Goal: Information Seeking & Learning: Find specific page/section

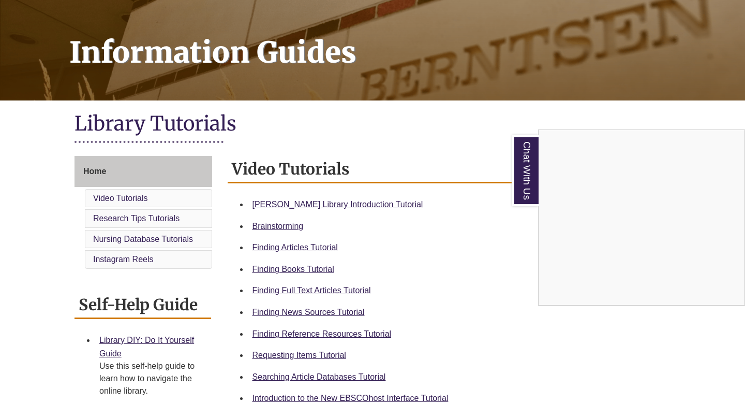
scroll to position [125, 0]
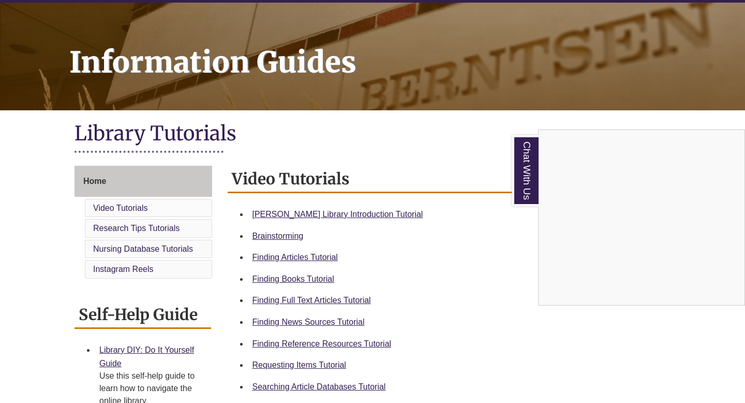
click at [99, 180] on div "Chat With Us" at bounding box center [372, 201] width 745 height 403
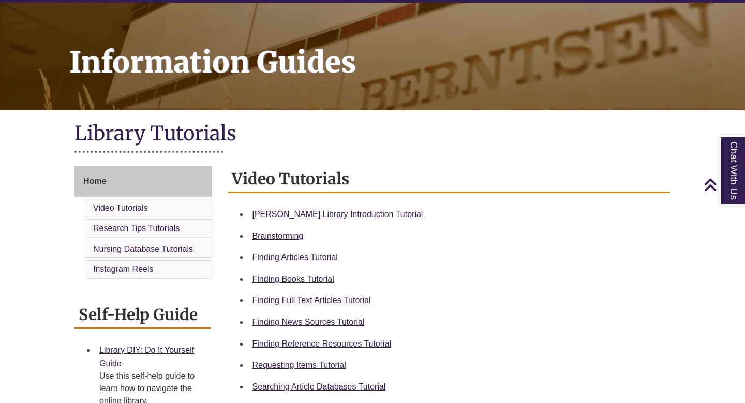
scroll to position [0, 0]
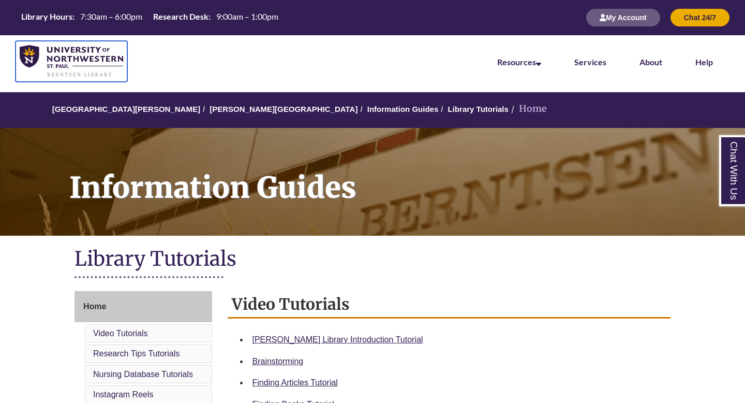
click at [33, 58] on img at bounding box center [72, 61] width 104 height 33
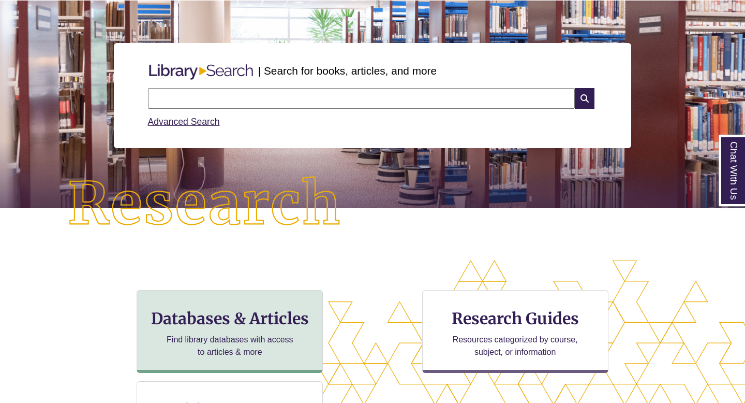
scroll to position [91, 0]
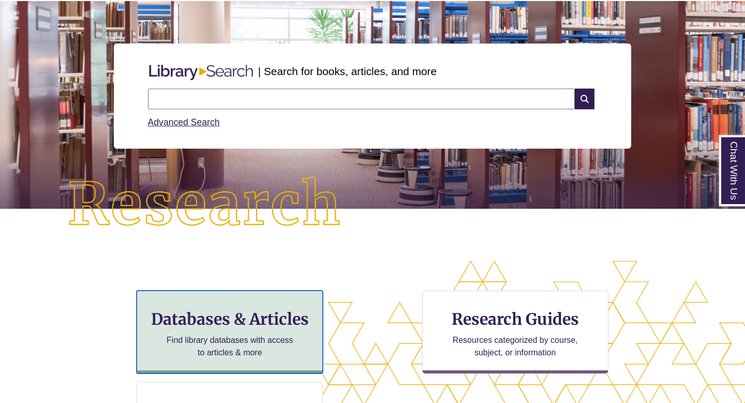
click at [220, 318] on h3 "Databases & Articles" at bounding box center [229, 319] width 169 height 20
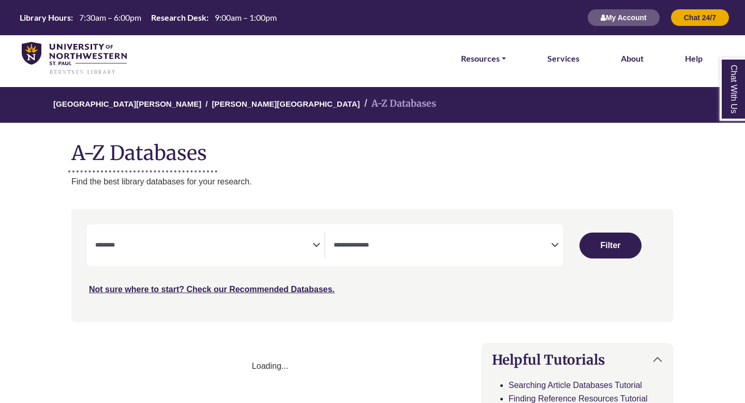
select select "Database Subject Filter"
select select "Database Types Filter"
select select "Database Subject Filter"
select select "Database Types Filter"
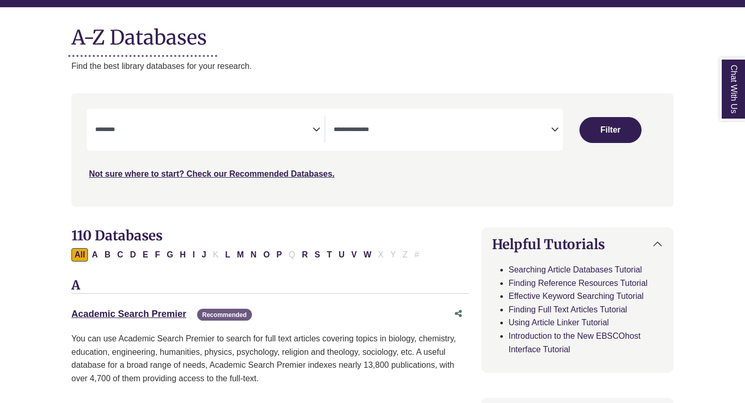
scroll to position [119, 0]
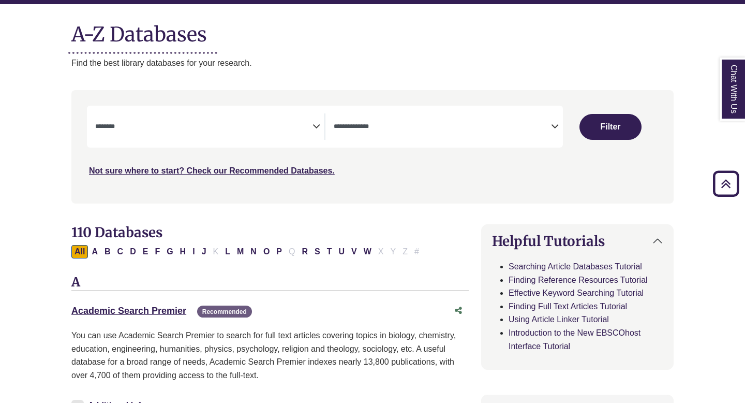
click at [304, 114] on span "Search filters" at bounding box center [203, 126] width 217 height 26
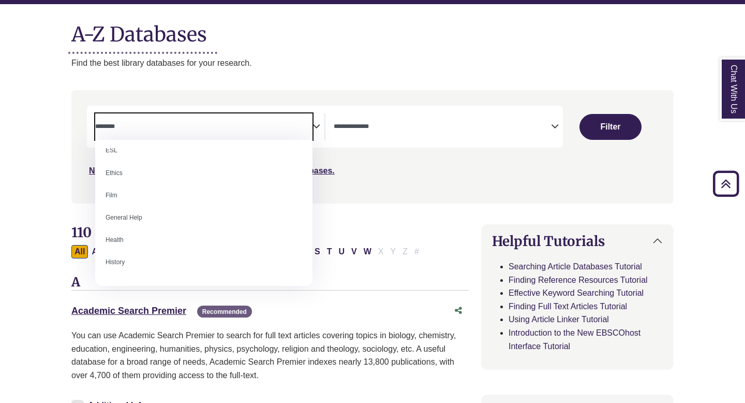
scroll to position [446, 0]
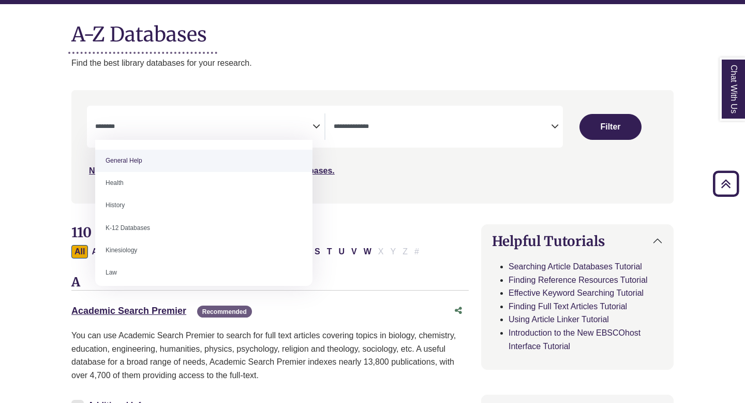
select select "*****"
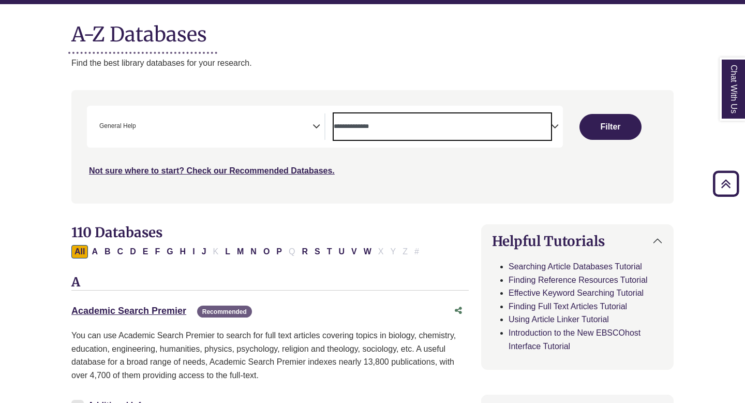
click at [381, 137] on span "Search filters" at bounding box center [442, 126] width 217 height 26
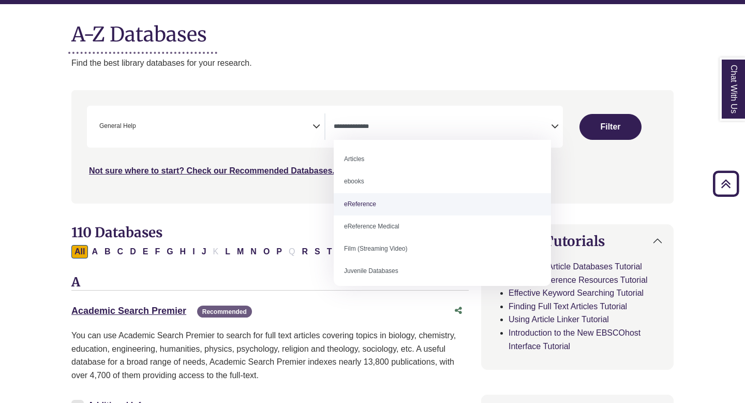
select select "*****"
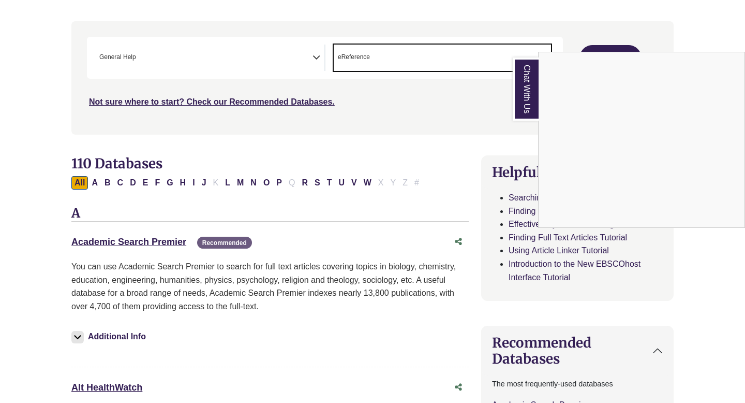
scroll to position [197, 0]
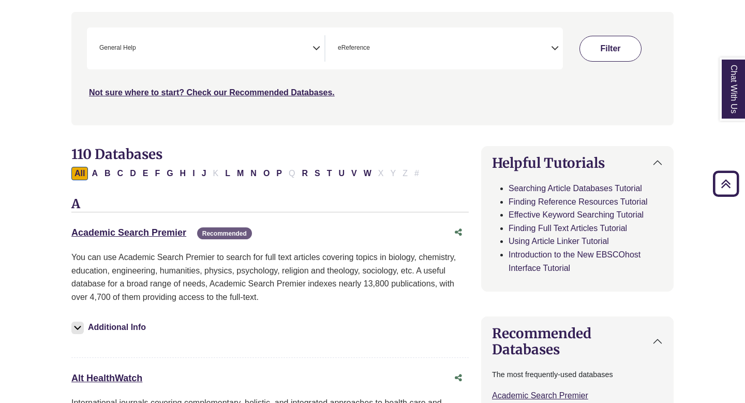
click at [612, 41] on button "Filter" at bounding box center [611, 49] width 62 height 26
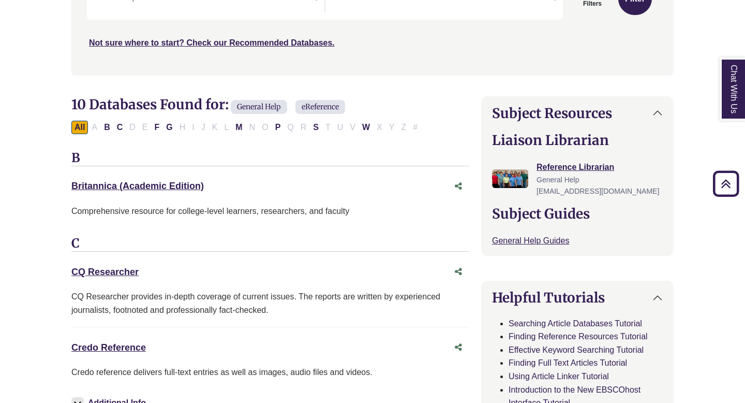
scroll to position [292, 0]
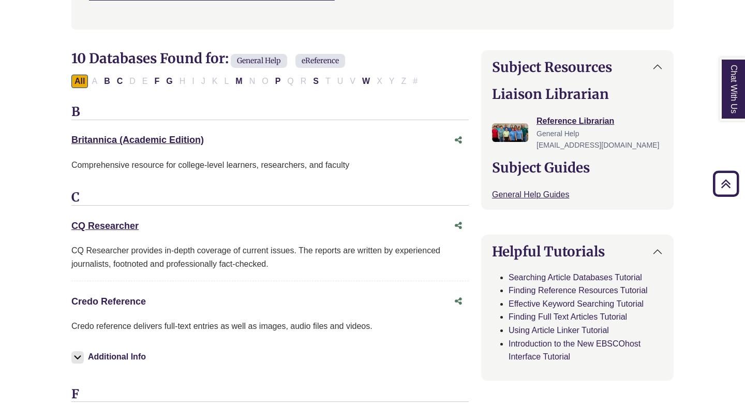
click at [92, 300] on link "Credo Reference This link opens in a new window" at bounding box center [108, 301] width 75 height 10
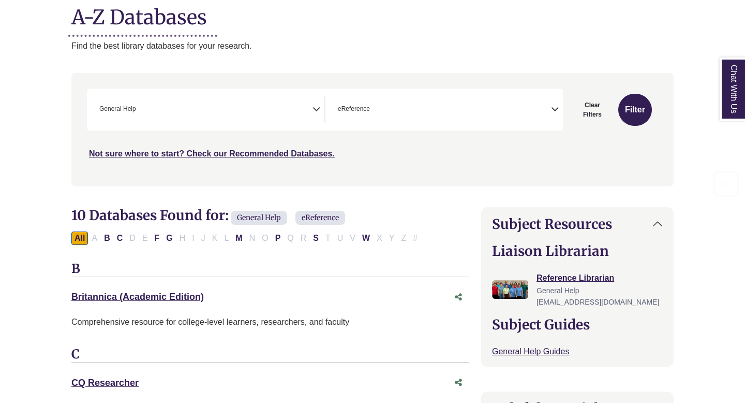
scroll to position [135, 0]
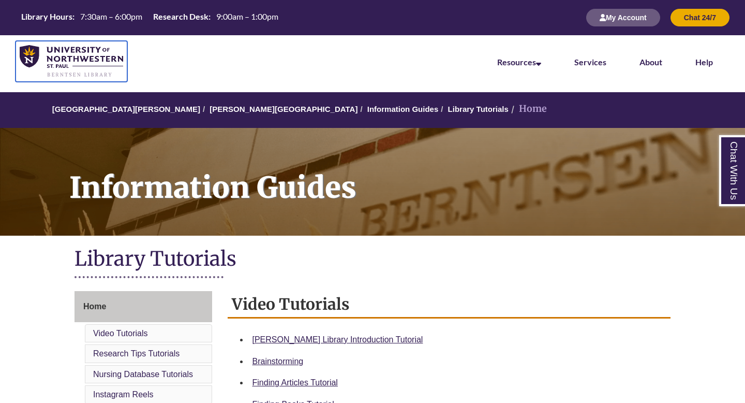
click at [40, 61] on img at bounding box center [72, 61] width 104 height 33
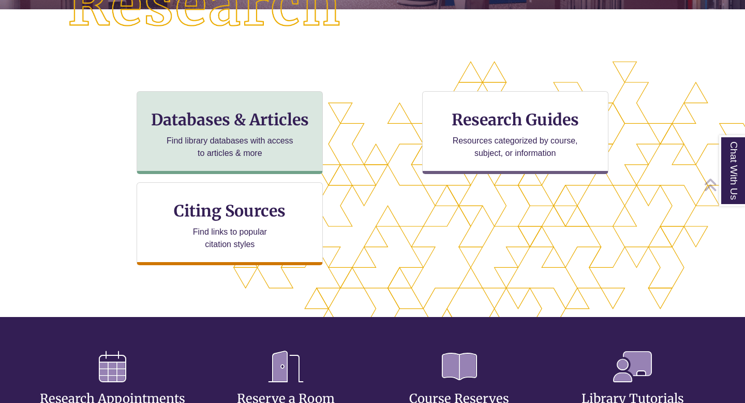
scroll to position [338, 657]
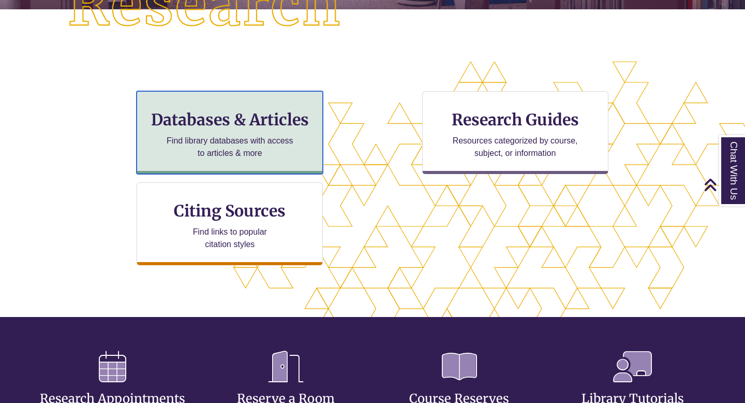
click at [287, 120] on h3 "Databases & Articles" at bounding box center [229, 120] width 169 height 20
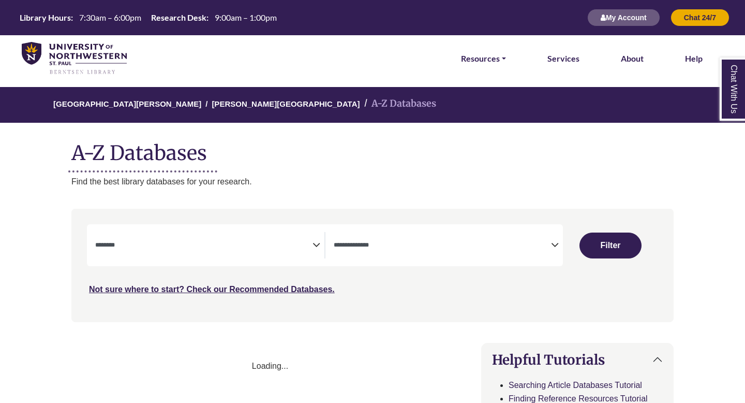
select select "Database Subject Filter"
select select "Database Types Filter"
select select "Database Subject Filter"
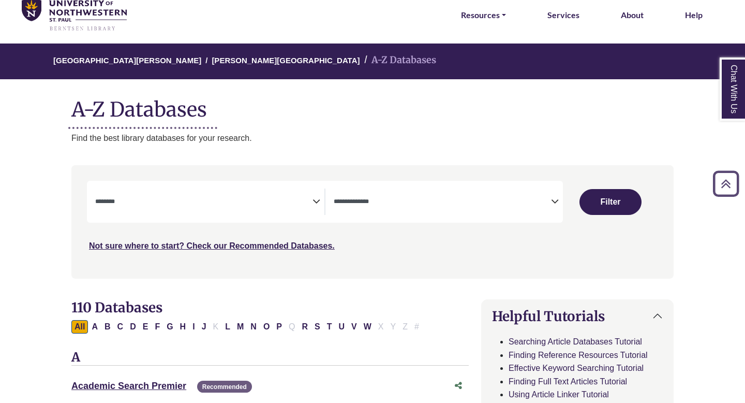
scroll to position [45, 0]
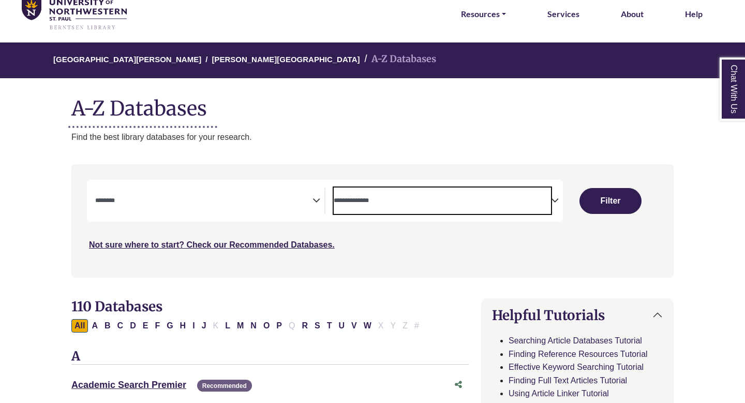
click at [373, 210] on span "Search filters" at bounding box center [442, 200] width 217 height 26
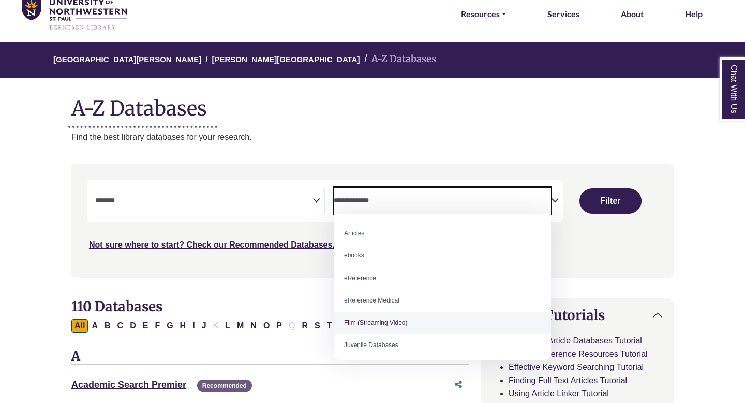
scroll to position [71, 0]
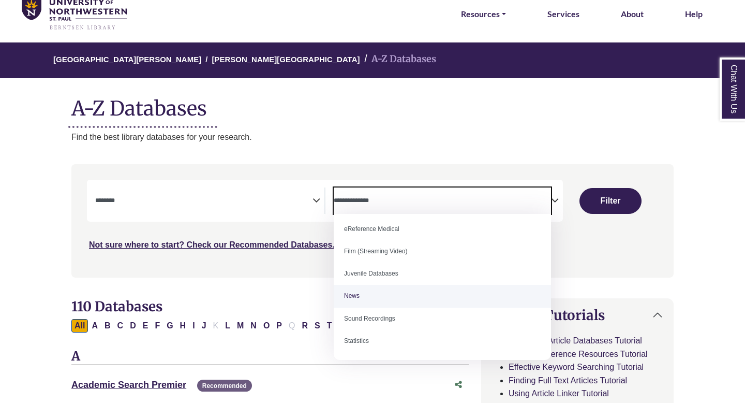
select select "*****"
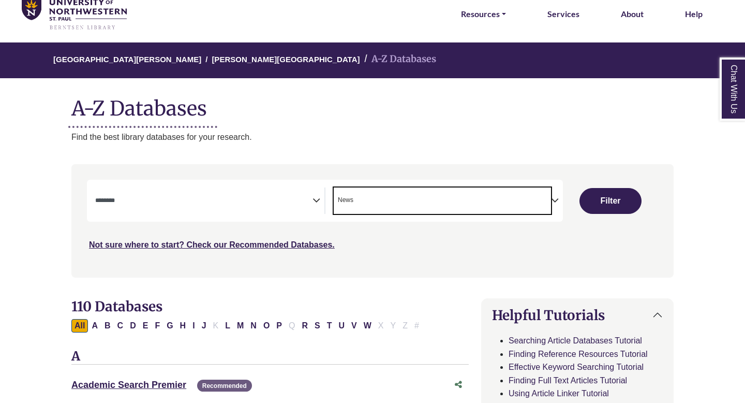
scroll to position [61, 0]
click at [276, 191] on span "Search filters" at bounding box center [203, 200] width 217 height 26
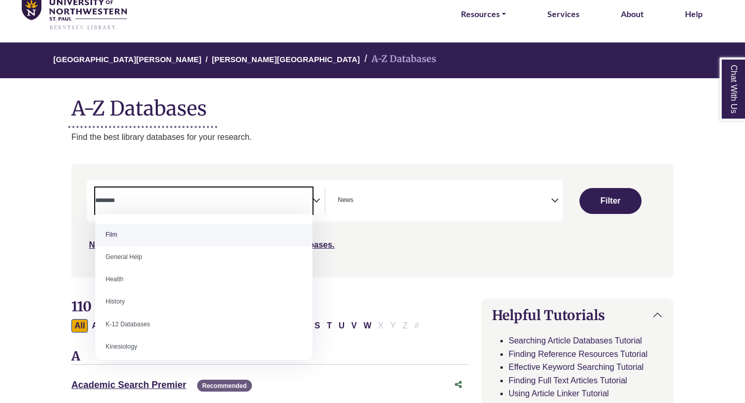
scroll to position [422, 0]
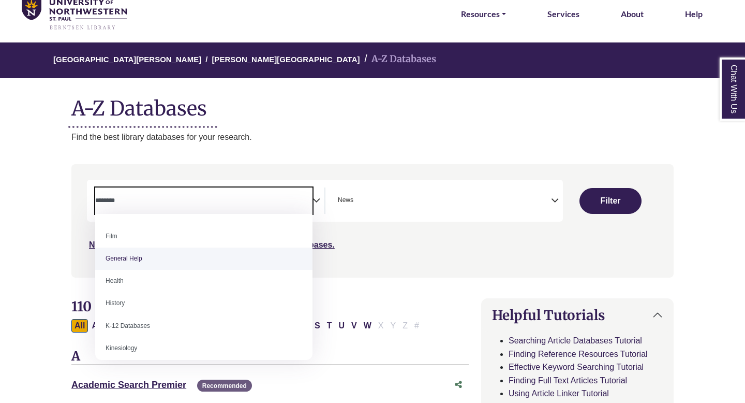
select select "*****"
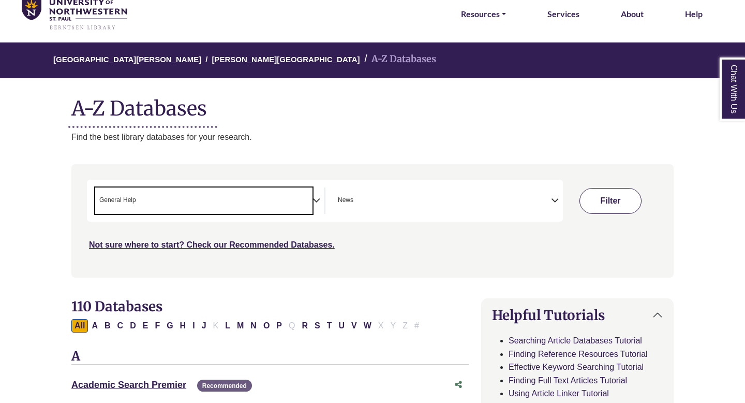
click at [609, 201] on button "Filter" at bounding box center [611, 201] width 62 height 26
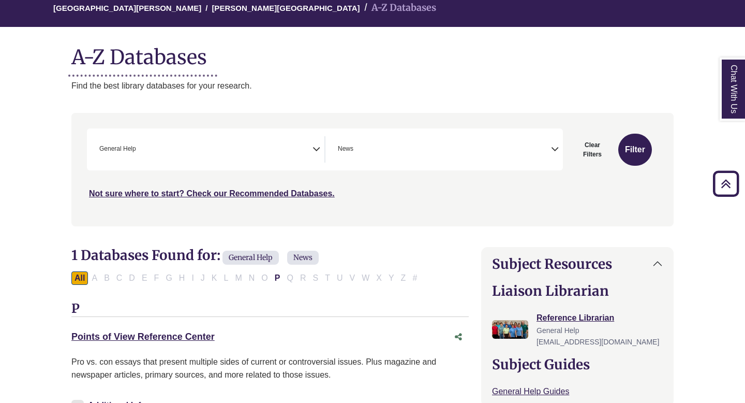
scroll to position [79, 0]
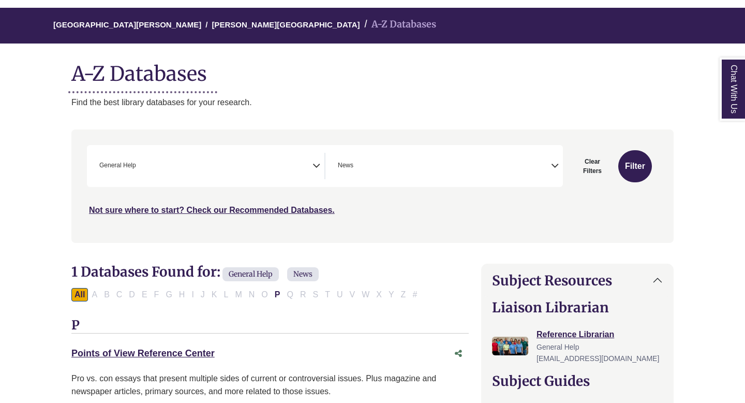
click at [266, 170] on span "× General Help" at bounding box center [203, 166] width 217 height 26
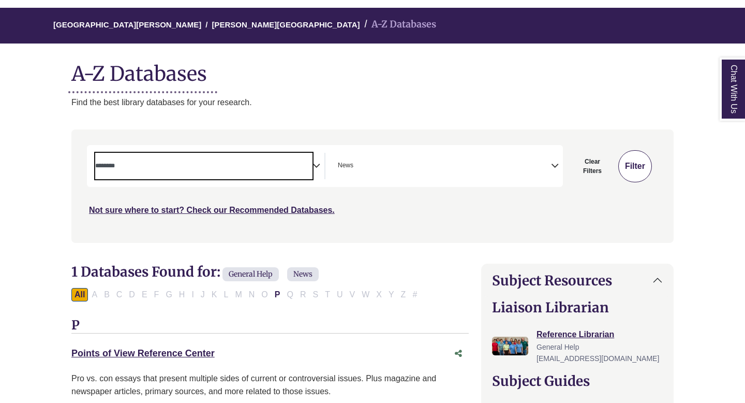
click at [629, 165] on button "Filter" at bounding box center [635, 166] width 34 height 32
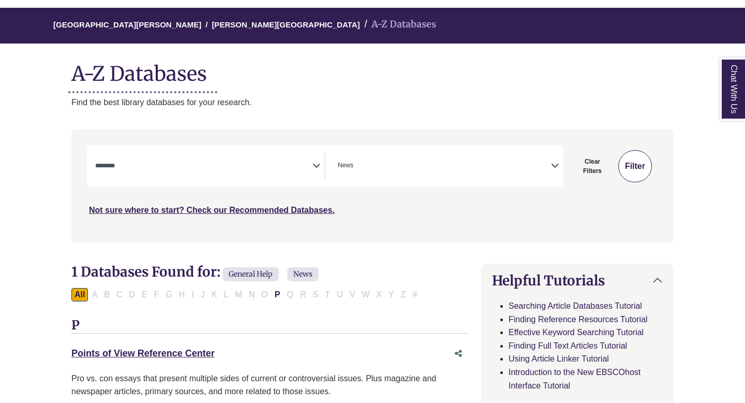
select select "Database Subject Filter"
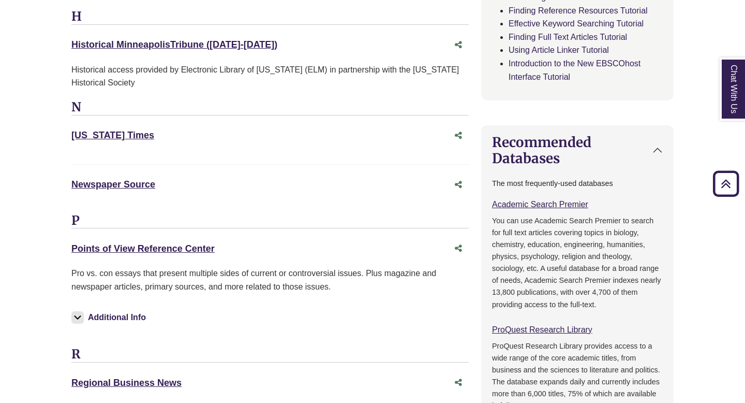
scroll to position [388, 0]
click at [97, 138] on link "[US_STATE] Times This link opens in a new window" at bounding box center [112, 134] width 83 height 10
